Goal: Transaction & Acquisition: Purchase product/service

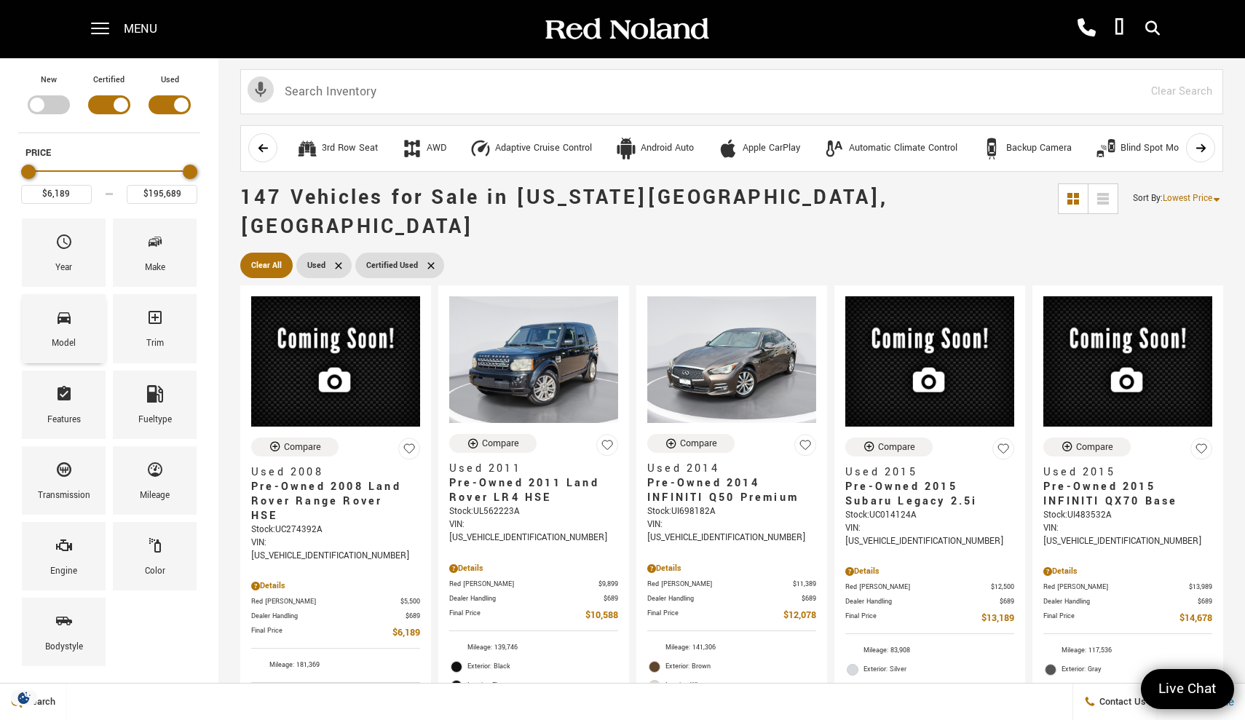
click at [82, 329] on div "Model" at bounding box center [64, 328] width 84 height 68
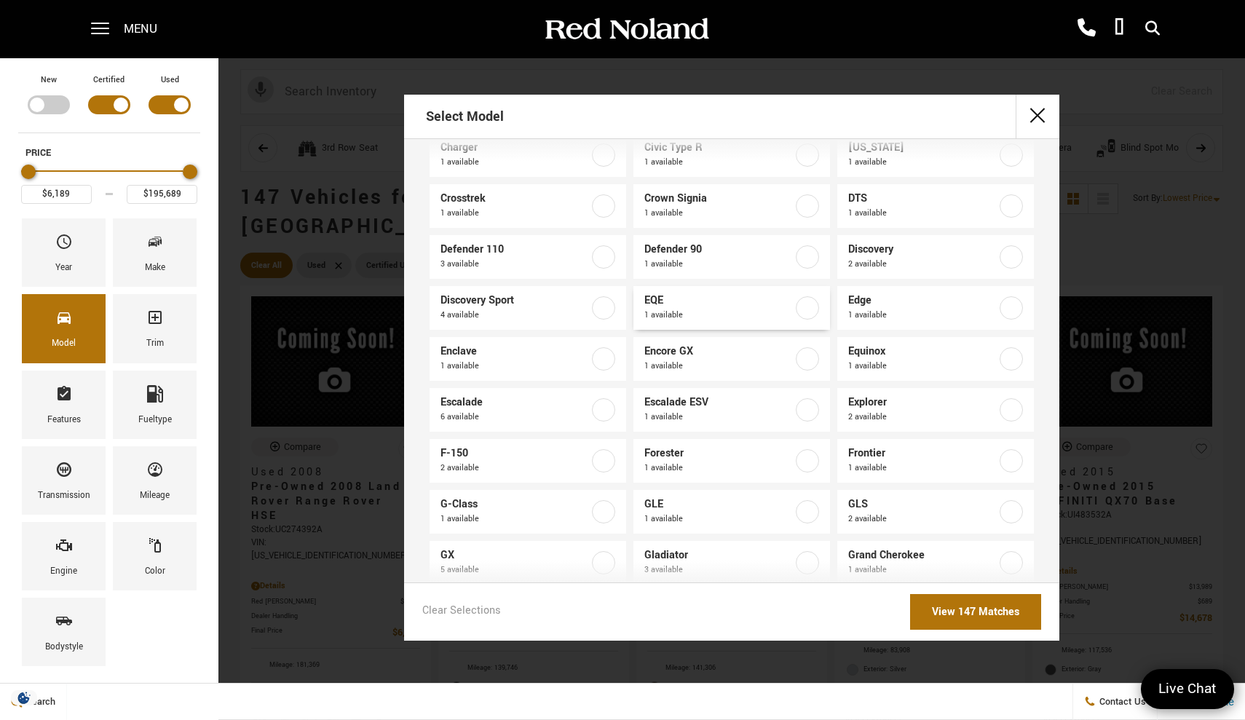
scroll to position [243, 0]
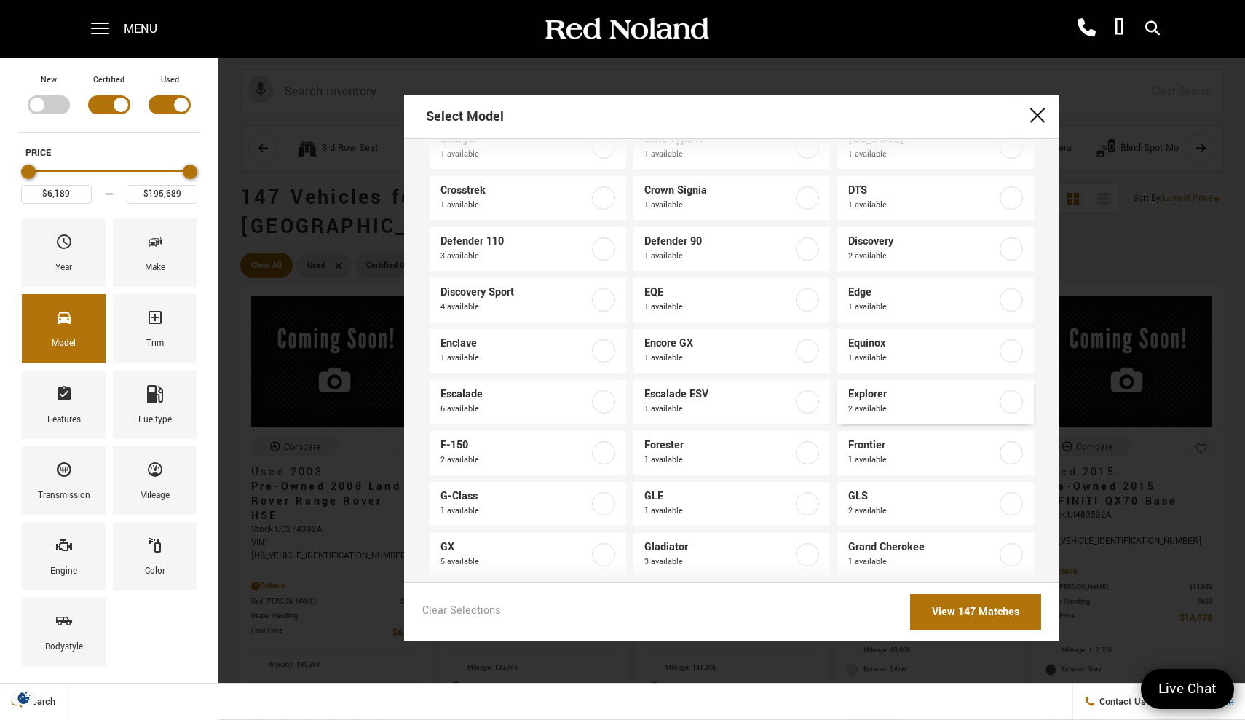
click at [1001, 407] on label at bounding box center [1011, 401] width 23 height 23
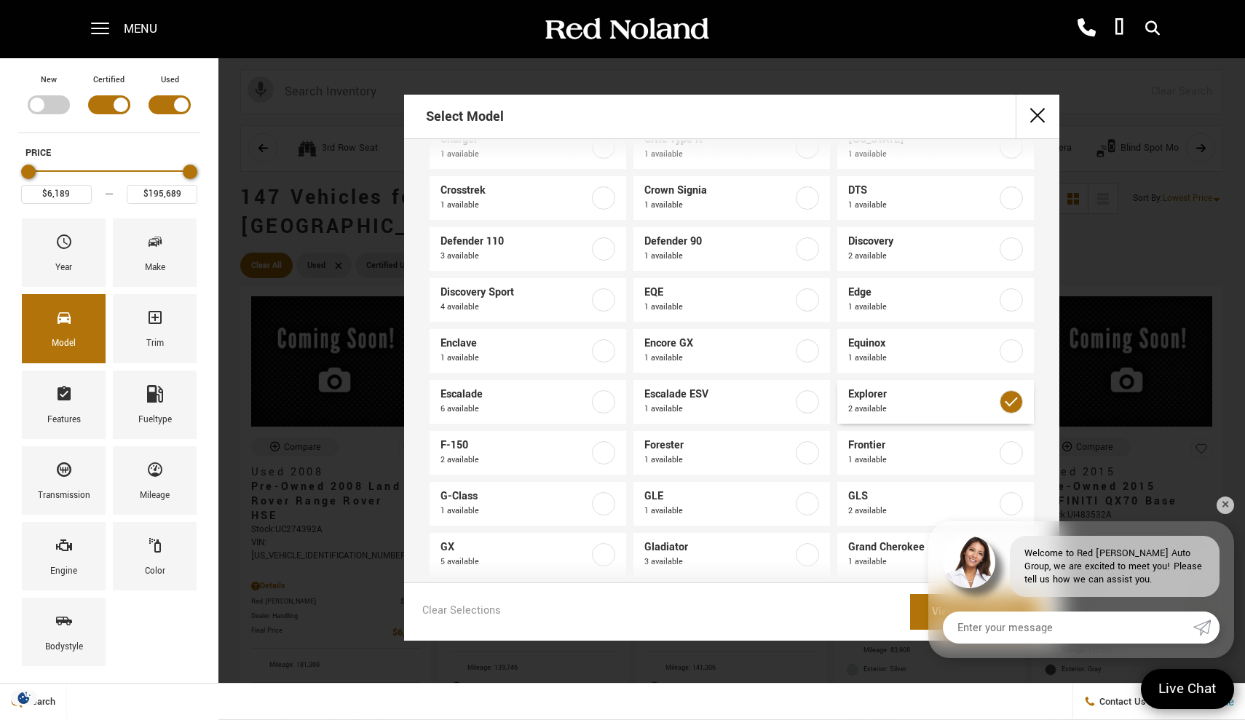
type input "$27,689"
type input "$39,878"
checkbox input "true"
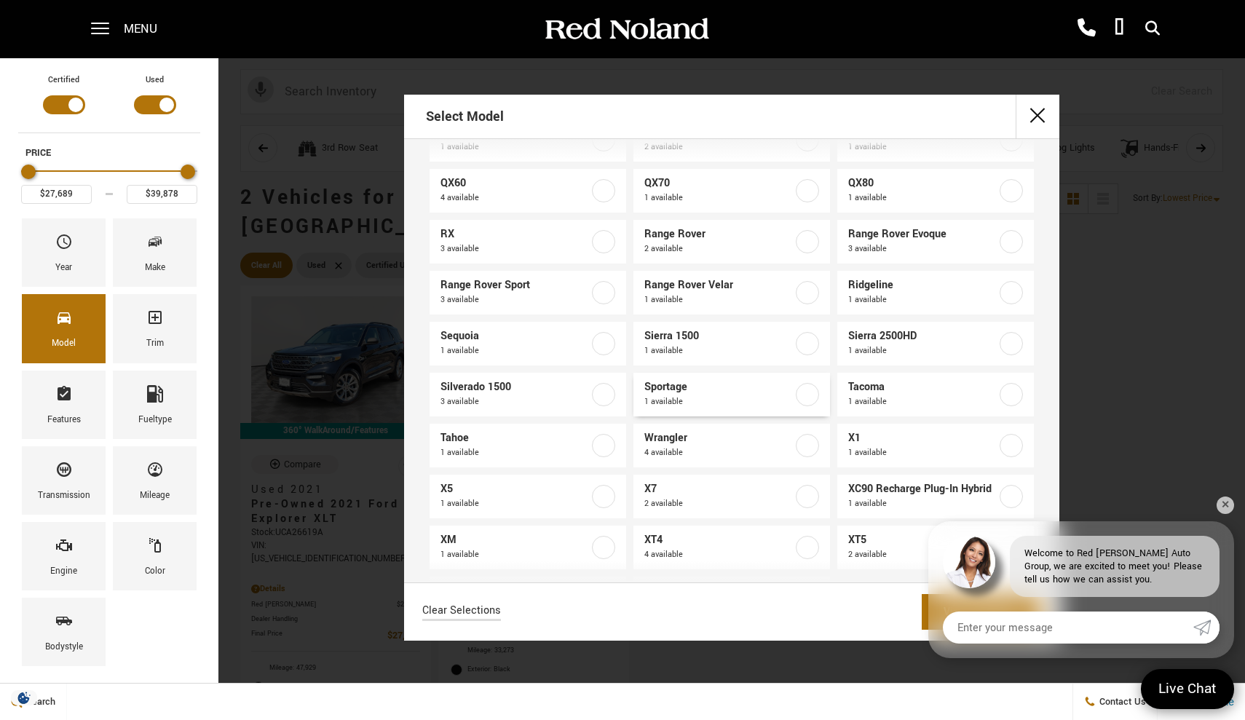
scroll to position [963, 0]
click at [606, 293] on label at bounding box center [603, 294] width 23 height 23
type input "$150,268"
checkbox input "true"
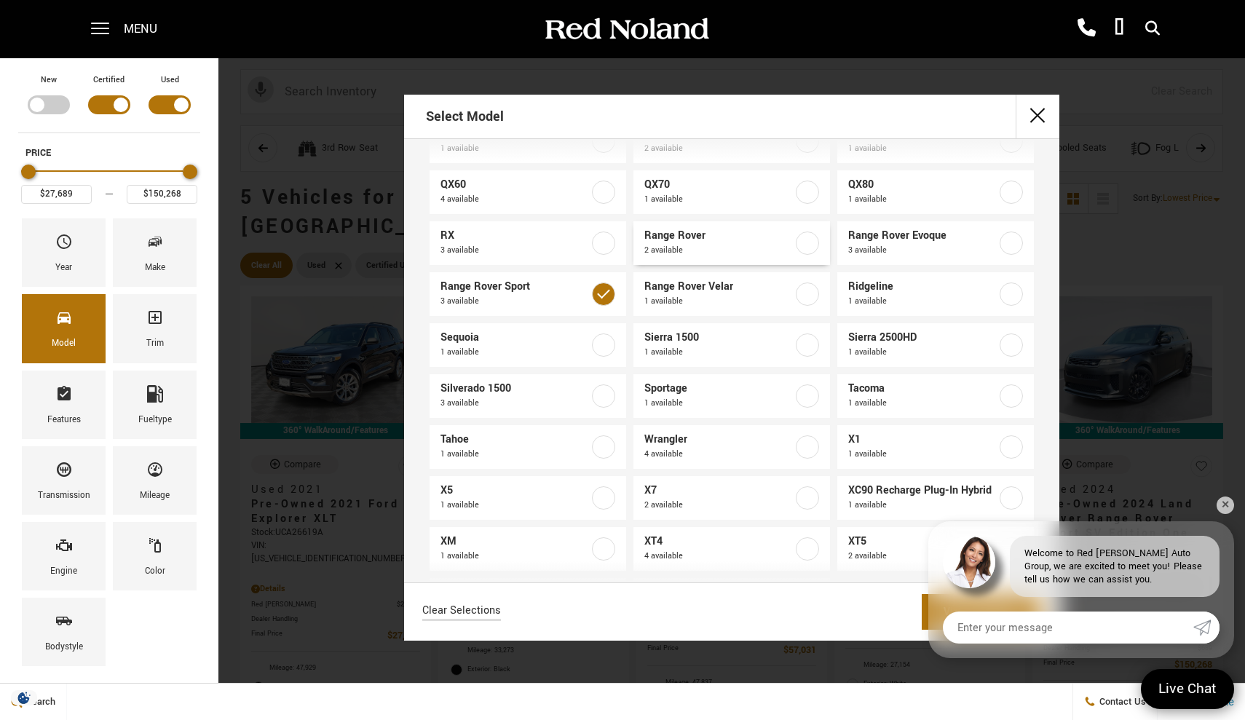
click at [799, 244] on label at bounding box center [807, 243] width 23 height 23
type input "$6,189"
checkbox input "true"
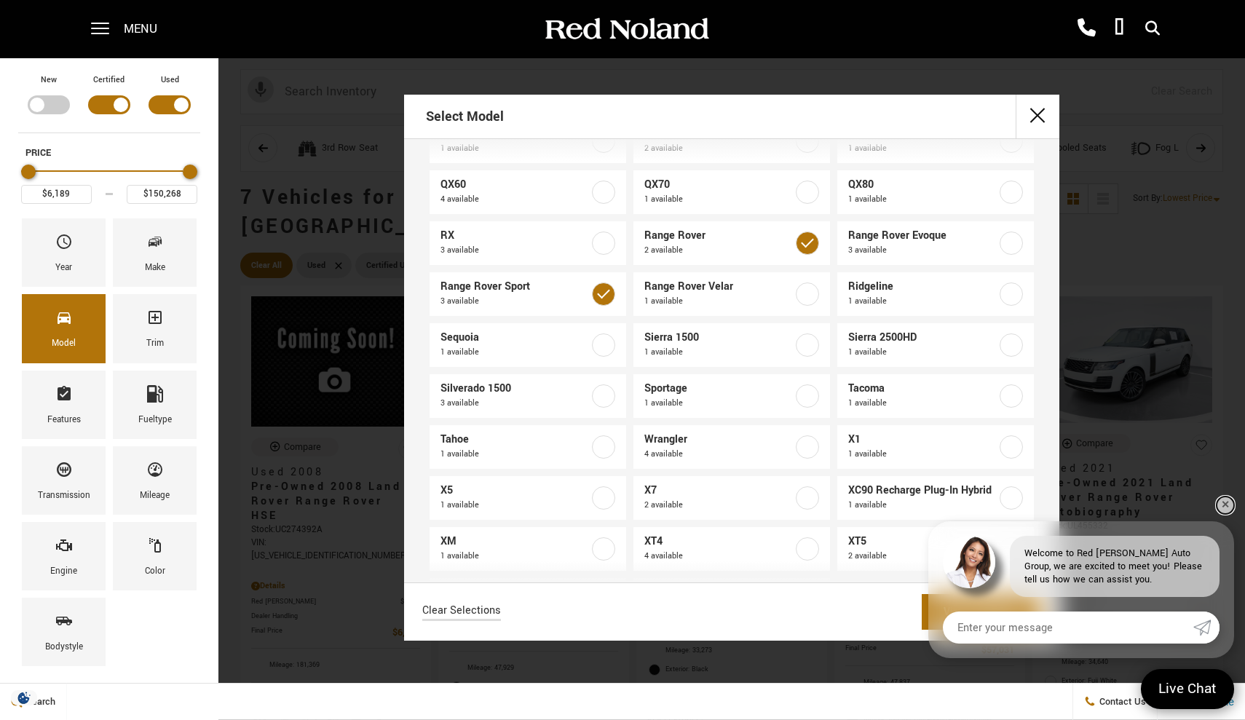
click at [1225, 508] on link "✕" at bounding box center [1225, 505] width 17 height 17
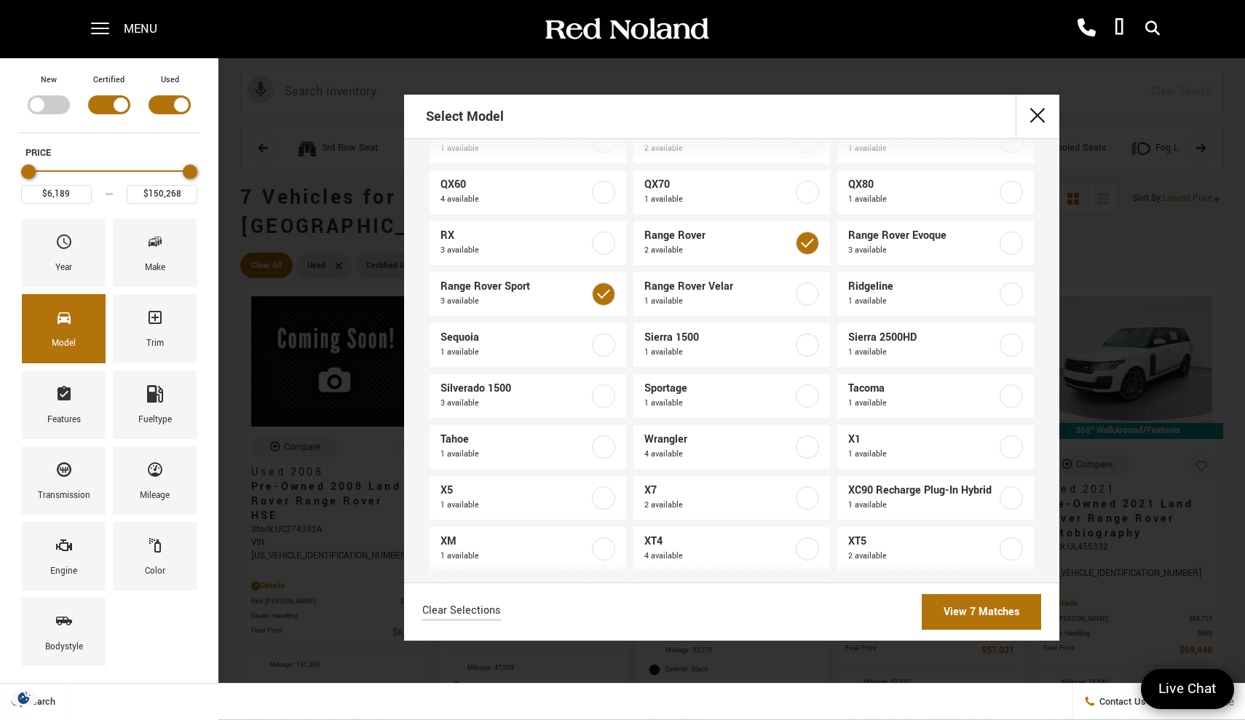
click at [988, 624] on link "View 7 Matches" at bounding box center [981, 612] width 119 height 36
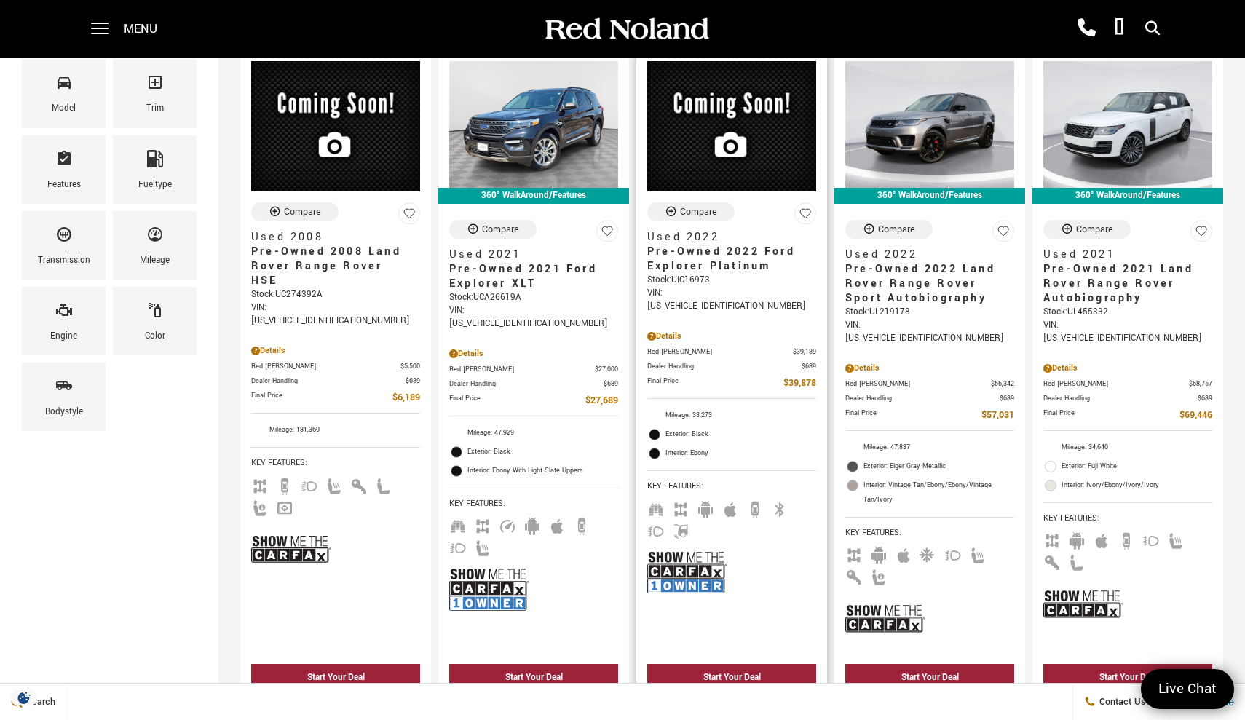
scroll to position [240, 0]
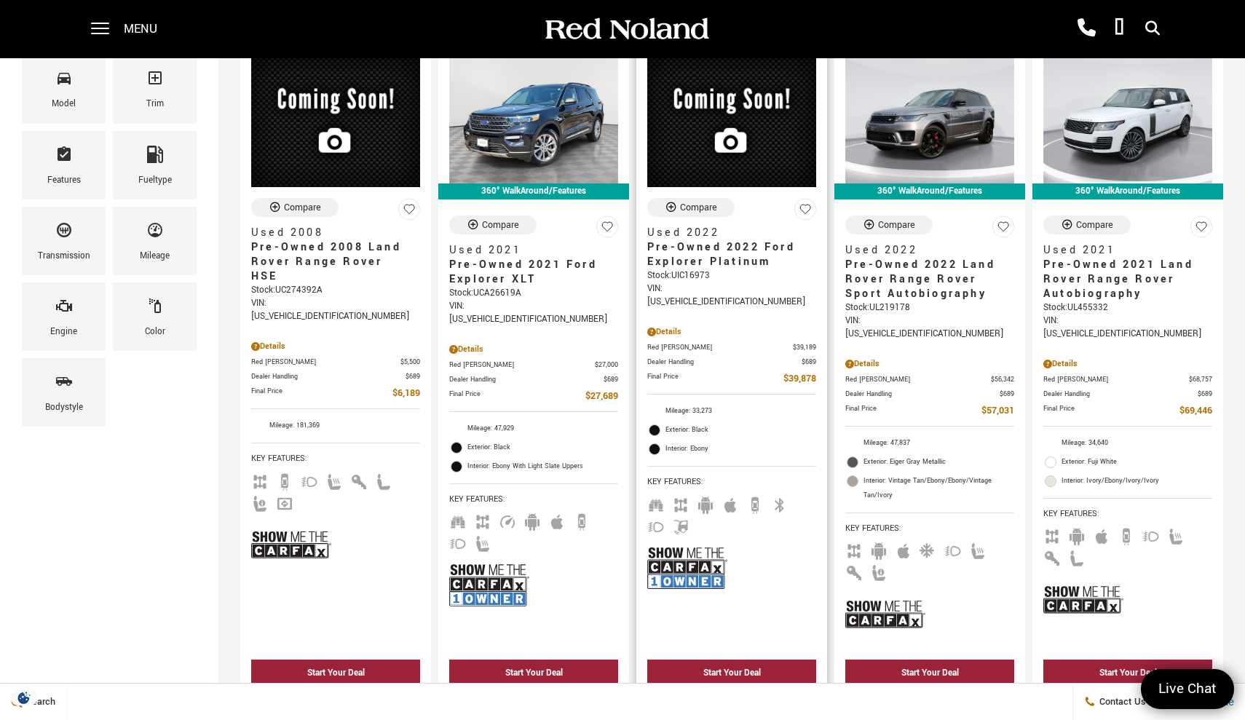
click at [711, 240] on span "Pre-Owned 2022 Ford Explorer Platinum" at bounding box center [726, 254] width 158 height 29
